Goal: Transaction & Acquisition: Purchase product/service

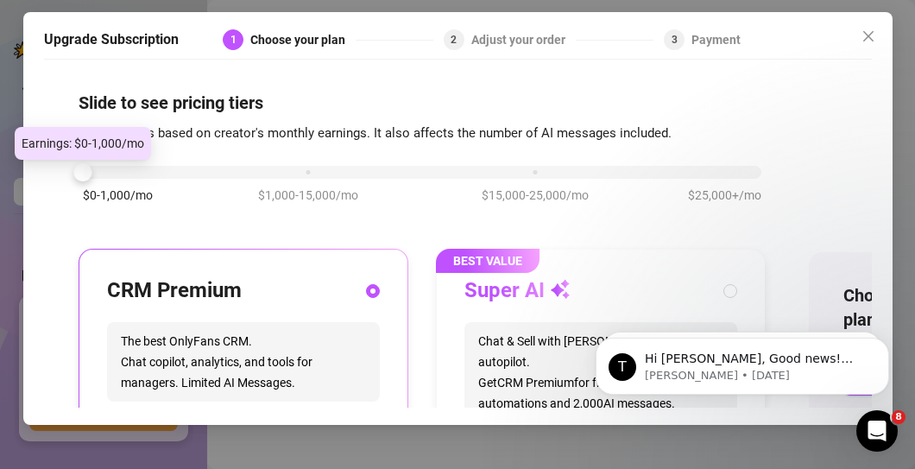
drag, startPoint x: 304, startPoint y: 174, endPoint x: 93, endPoint y: 175, distance: 210.7
click at [93, 173] on div "$0-1,000/mo $1,000-15,000/mo $15,000-25,000/mo $25,000+/mo" at bounding box center [422, 167] width 679 height 10
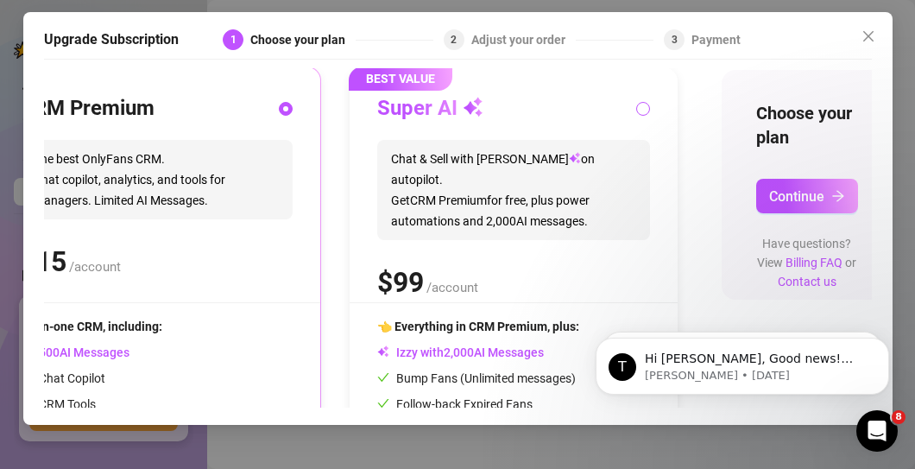
scroll to position [182, 121]
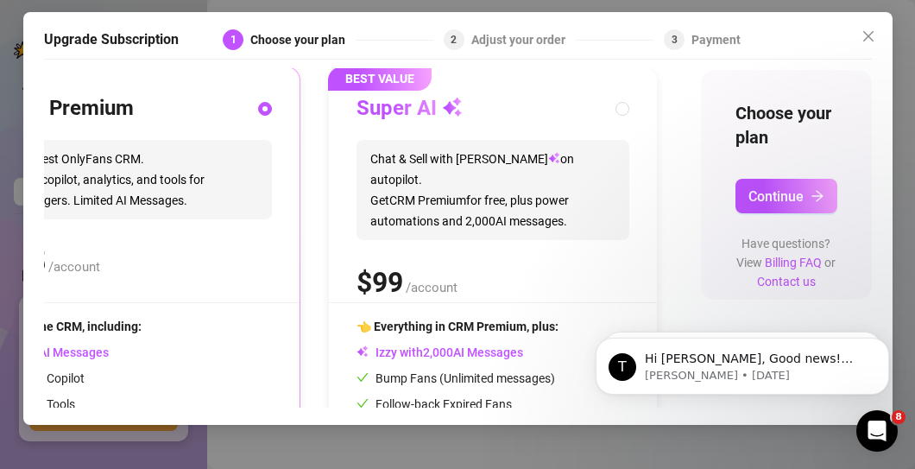
click at [617, 110] on div "BEST VALUE Super AI Chat & Sell with Izzy on autopilot. Get CRM Premium for fre…" at bounding box center [493, 313] width 328 height 492
radio input "false"
radio input "true"
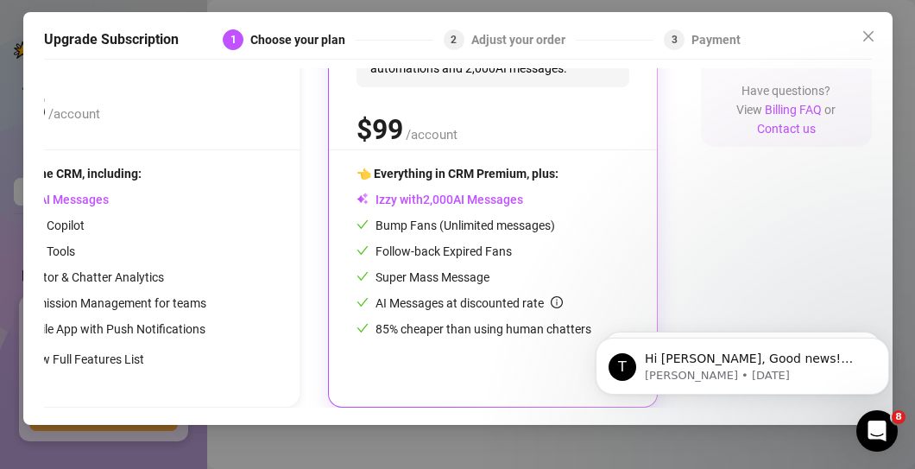
scroll to position [348, 121]
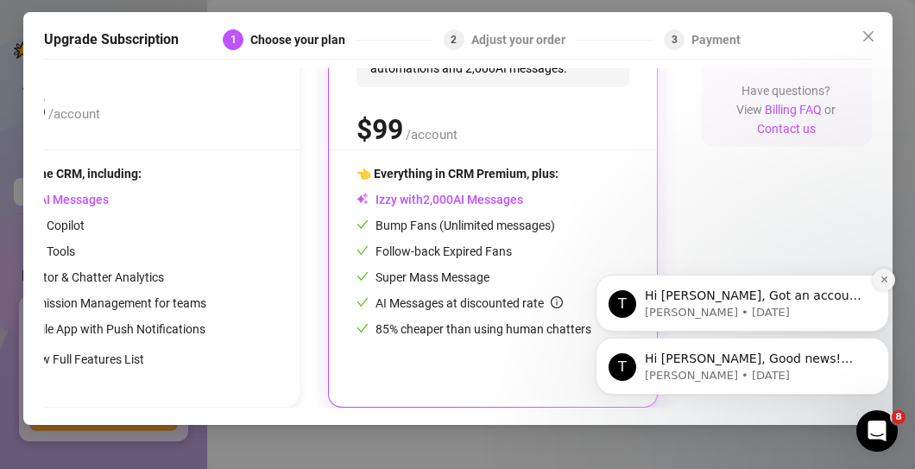
click at [890, 276] on button "Dismiss notification" at bounding box center [884, 280] width 22 height 22
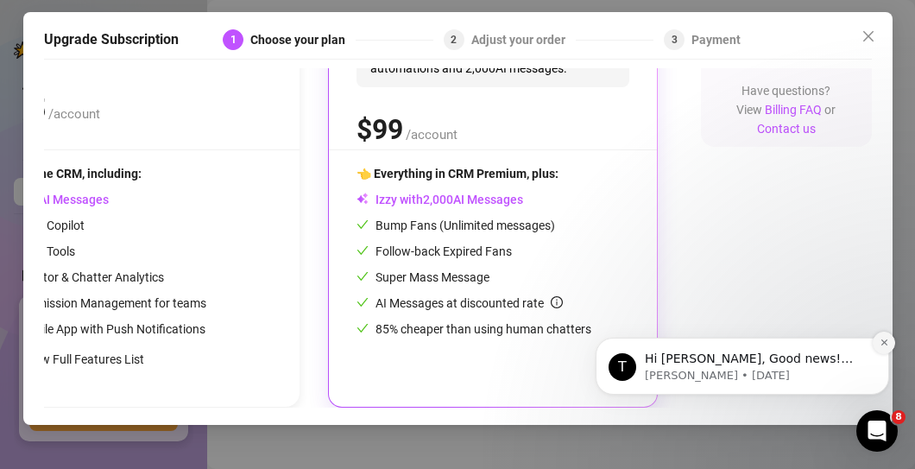
click at [883, 344] on icon "Dismiss notification" at bounding box center [884, 342] width 6 height 6
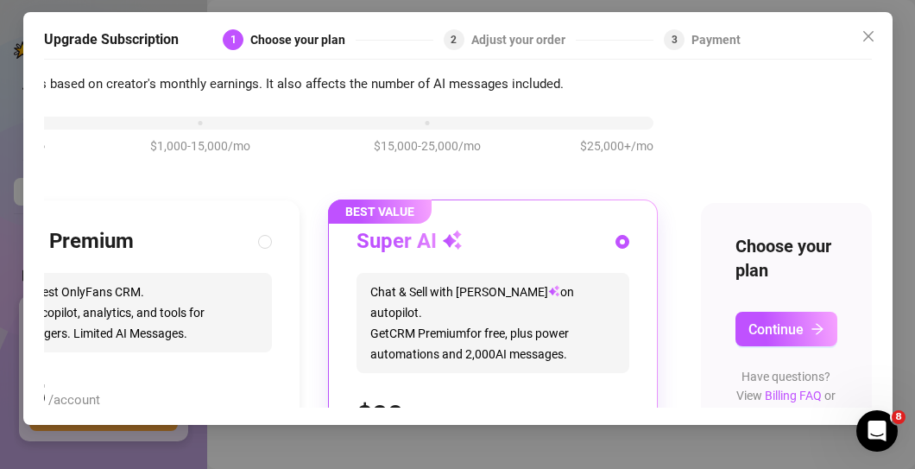
scroll to position [61, 121]
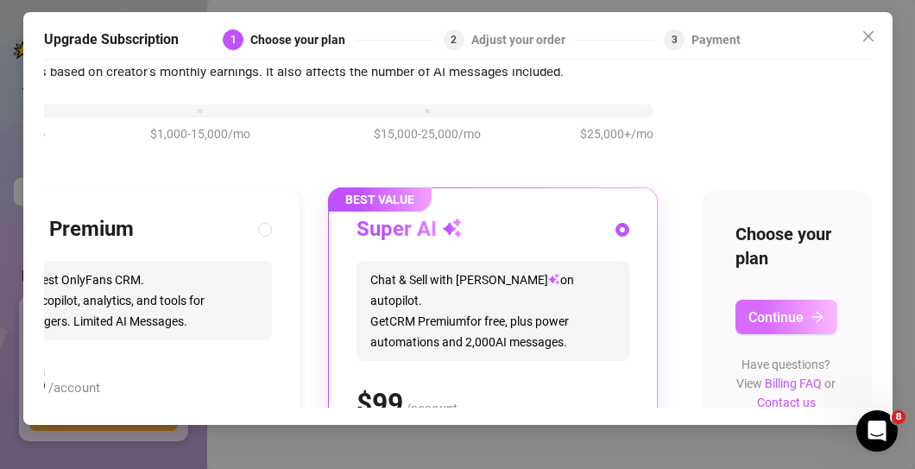
click at [782, 312] on span "Continue" at bounding box center [776, 317] width 55 height 16
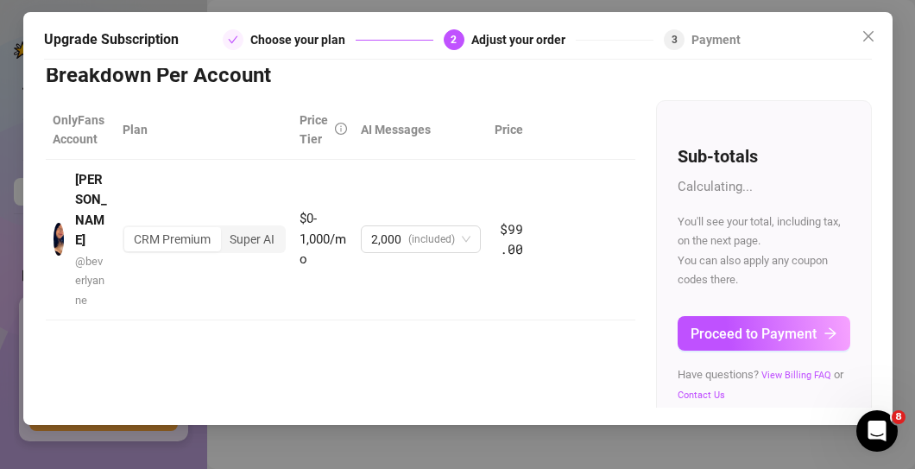
scroll to position [61, 33]
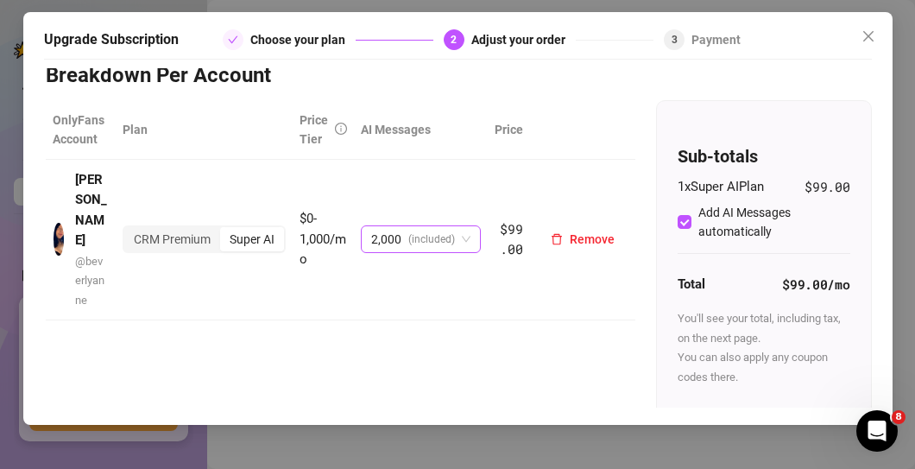
click at [452, 224] on body "Setup Creator Analytics Team Analytics Purchase Subscription Izzy AI Chatter Co…" at bounding box center [457, 234] width 915 height 469
click at [307, 287] on div "OnlyFans Account Plan Price Tier AI Messages [PERSON_NAME] @ [PERSON_NAME] Prem…" at bounding box center [341, 219] width 590 height 238
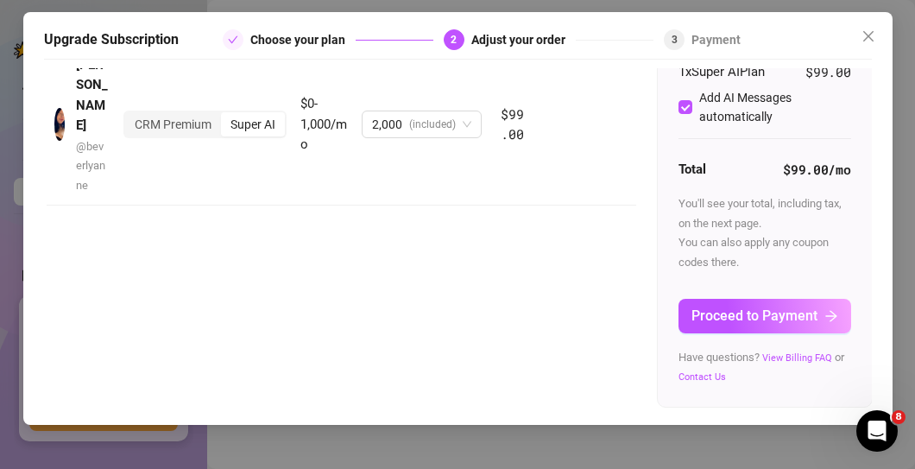
scroll to position [187, 32]
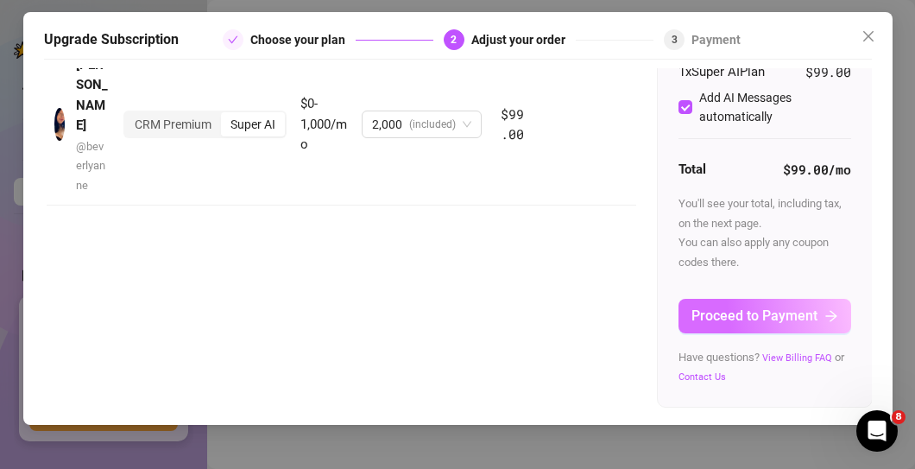
click at [751, 307] on span "Proceed to Payment" at bounding box center [755, 315] width 126 height 16
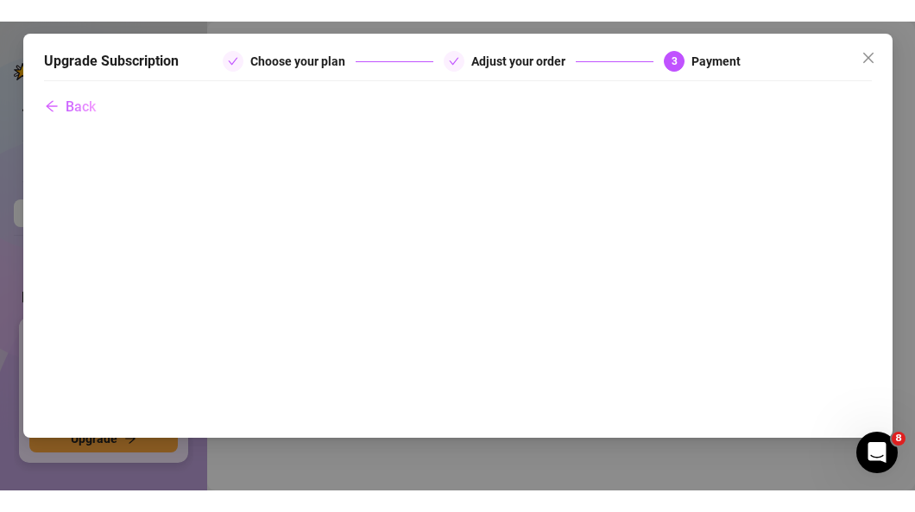
scroll to position [0, 0]
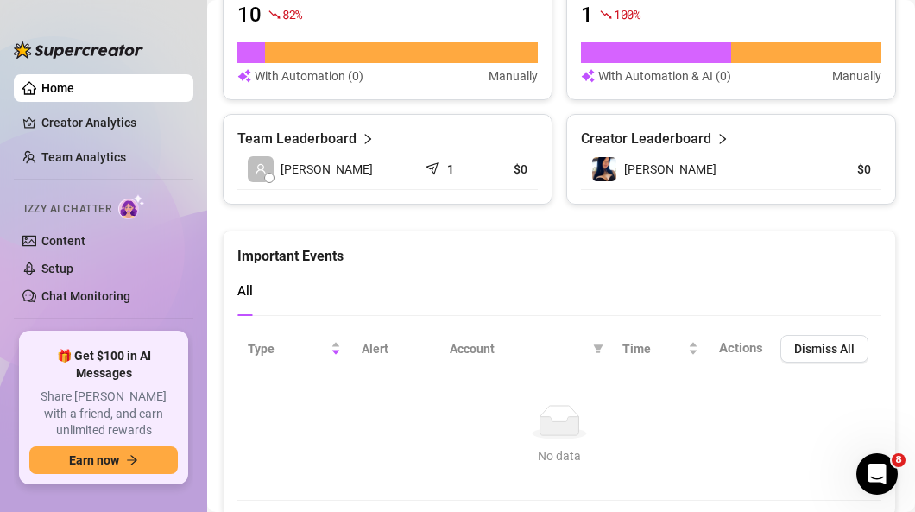
scroll to position [1236, 2]
